Goal: Task Accomplishment & Management: Manage account settings

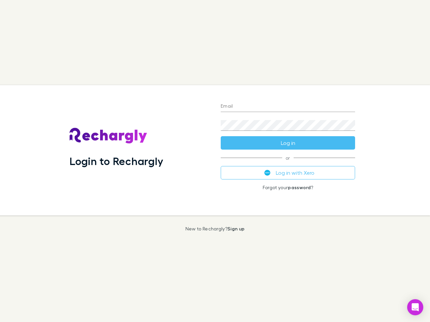
click at [215, 161] on div "Login to Rechargly" at bounding box center [139, 150] width 151 height 130
click at [288, 107] on input "Email" at bounding box center [288, 106] width 134 height 11
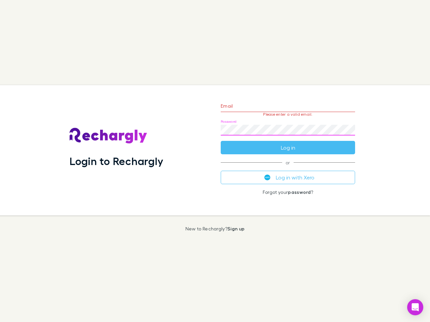
click at [288, 143] on form "Email Please enter a valid email. Password Log in" at bounding box center [288, 125] width 134 height 58
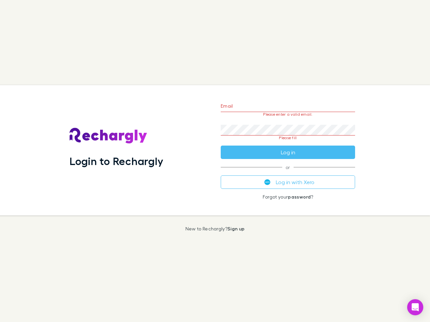
click at [288, 173] on div "Email Please enter a valid email. Password Please fill Log in or Log in with Xe…" at bounding box center [287, 150] width 145 height 130
click at [415, 307] on icon "Open Intercom Messenger" at bounding box center [414, 307] width 7 height 8
